Goal: Task Accomplishment & Management: Manage account settings

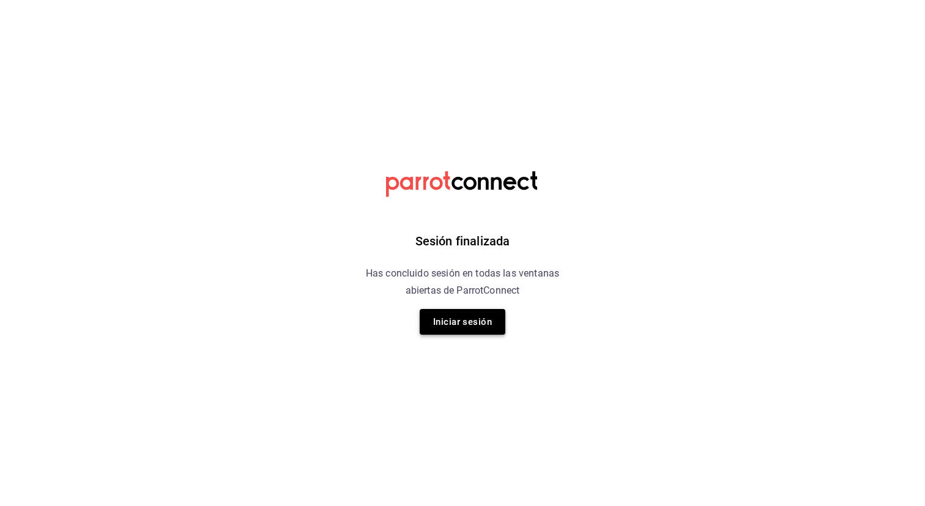
click at [445, 319] on button "Iniciar sesión" at bounding box center [463, 322] width 86 height 26
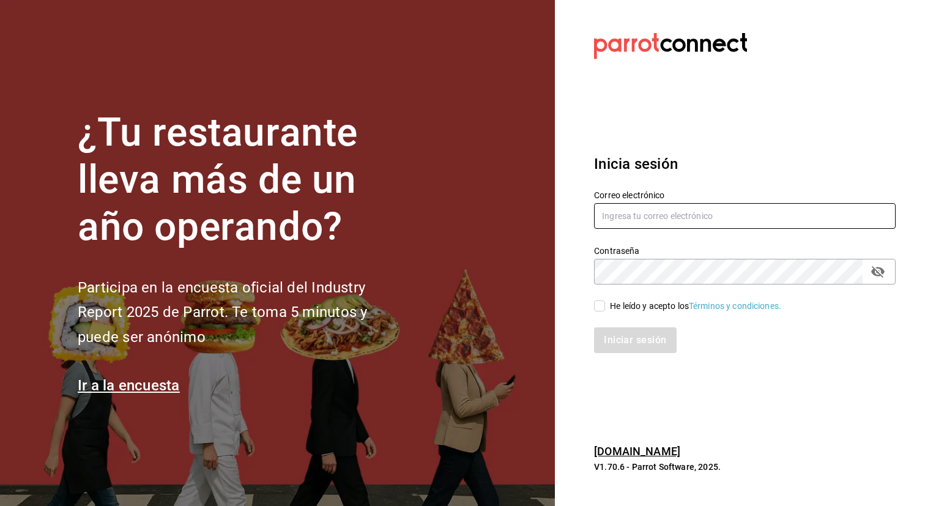
type input "[EMAIL_ADDRESS][DOMAIN_NAME]"
click at [603, 307] on input "He leído y acepto los Términos y condiciones." at bounding box center [599, 306] width 11 height 11
checkbox input "true"
click at [610, 344] on button "Iniciar sesión" at bounding box center [635, 340] width 83 height 26
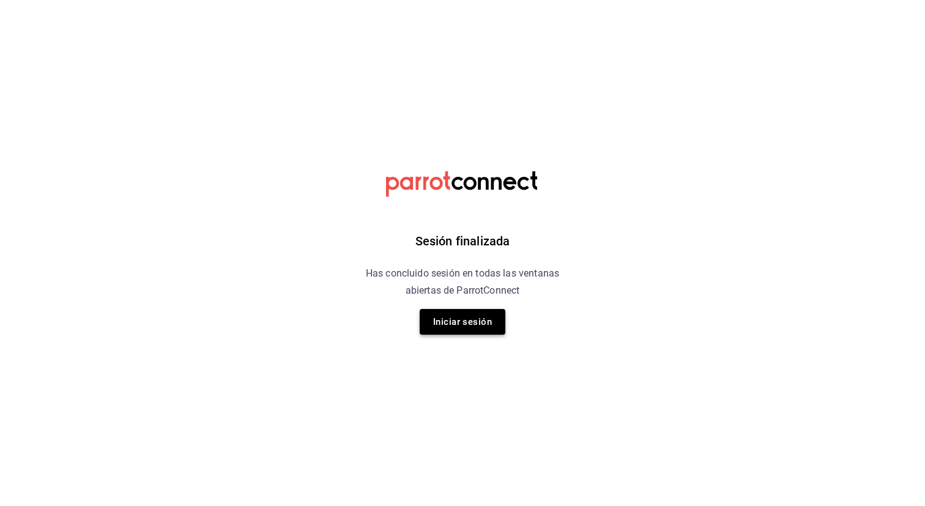
click at [451, 319] on button "Iniciar sesión" at bounding box center [463, 322] width 86 height 26
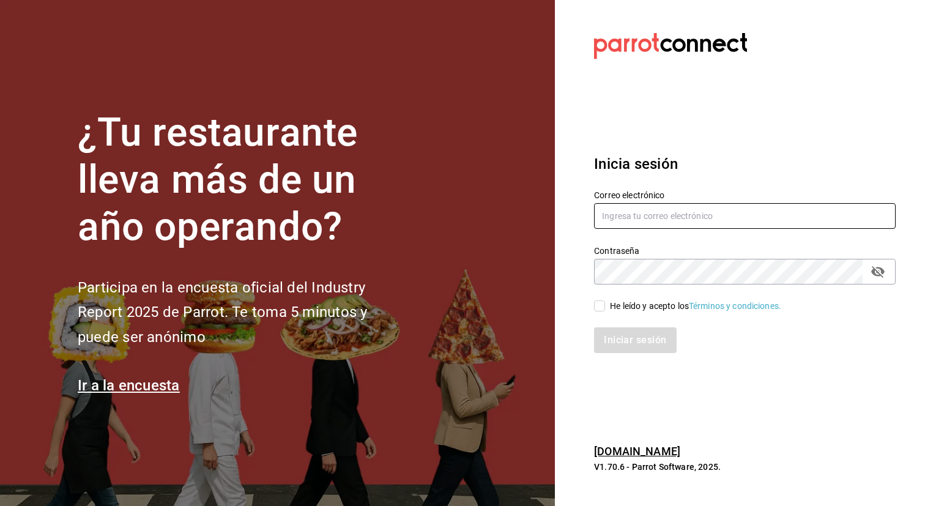
type input "[EMAIL_ADDRESS][DOMAIN_NAME]"
click at [605, 309] on span "He leído y acepto los Términos y condiciones." at bounding box center [693, 306] width 176 height 13
click at [605, 309] on input "He leído y acepto los Términos y condiciones." at bounding box center [599, 306] width 11 height 11
checkbox input "true"
click at [613, 329] on button "Iniciar sesión" at bounding box center [635, 340] width 83 height 26
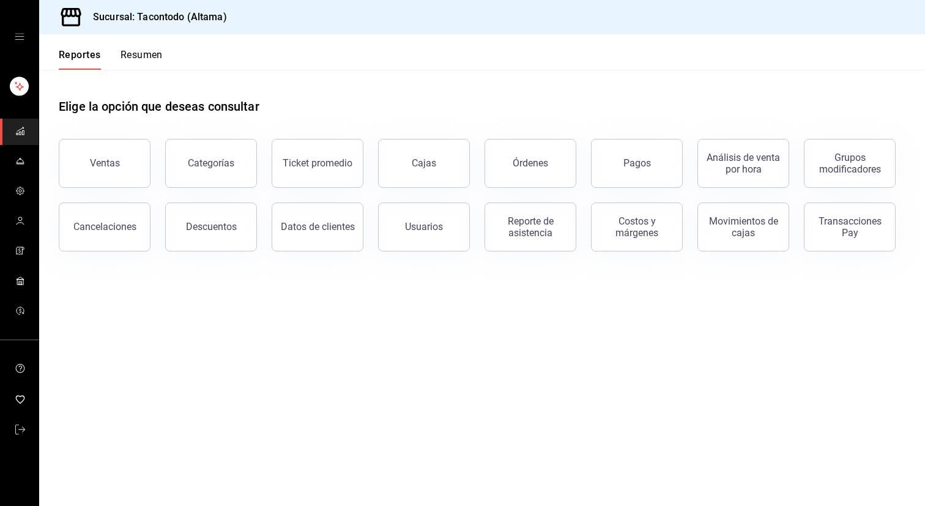
click at [136, 58] on button "Resumen" at bounding box center [142, 59] width 42 height 21
